Goal: Task Accomplishment & Management: Manage account settings

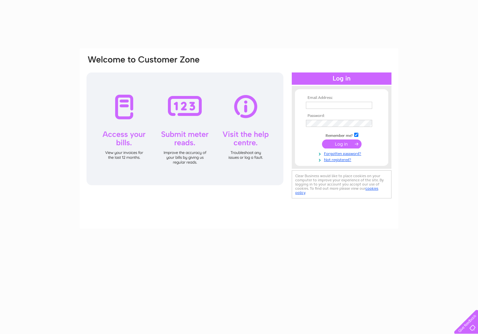
type input "office@broadlandeggs.co.uk"
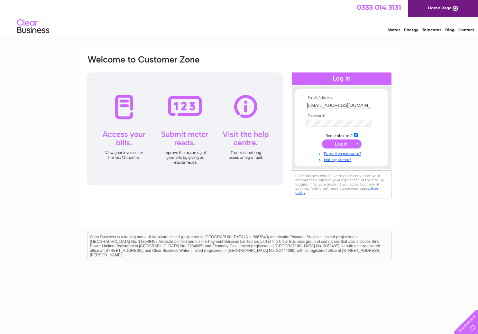
drag, startPoint x: 0, startPoint y: 0, endPoint x: 338, endPoint y: 141, distance: 366.2
click at [338, 141] on input "submit" at bounding box center [342, 143] width 40 height 9
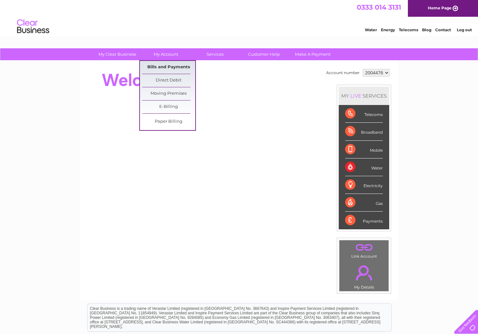
click at [165, 66] on link "Bills and Payments" at bounding box center [168, 67] width 53 height 13
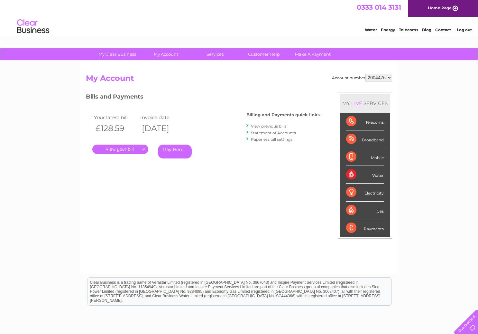
click at [117, 146] on link "." at bounding box center [120, 148] width 56 height 9
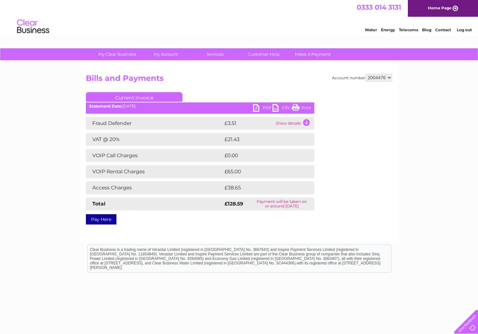
click at [262, 106] on link "PDF" at bounding box center [262, 108] width 19 height 9
click at [463, 28] on link "Log out" at bounding box center [464, 29] width 15 height 5
